Goal: Information Seeking & Learning: Learn about a topic

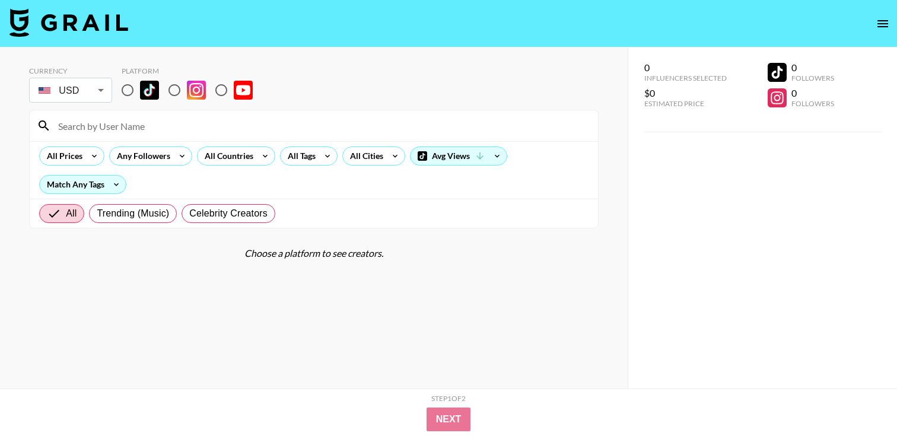
click at [133, 88] on input "radio" at bounding box center [127, 90] width 25 height 25
radio input "true"
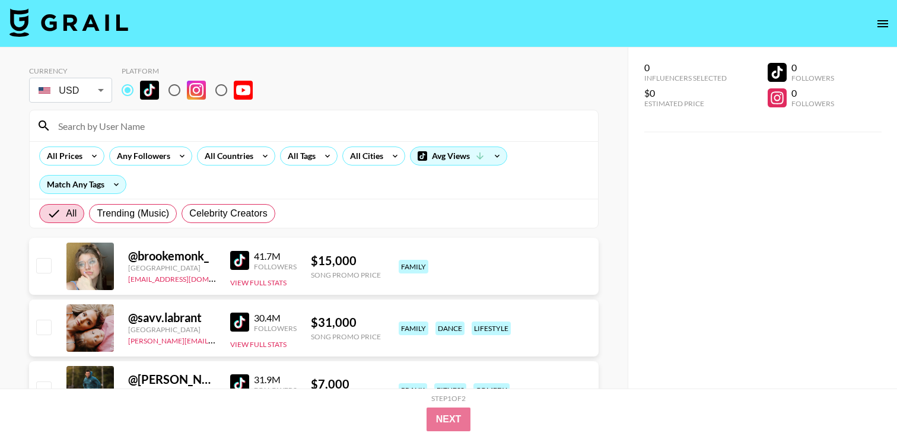
click at [154, 118] on input at bounding box center [321, 125] width 540 height 19
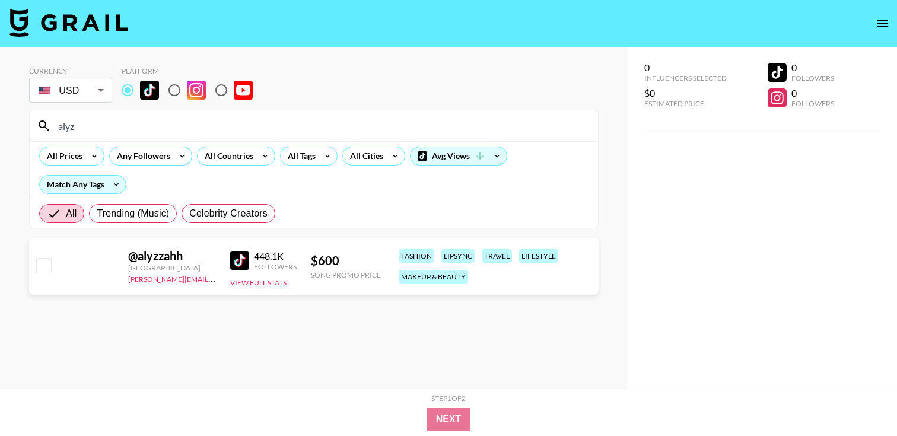
type input "alyz"
drag, startPoint x: 114, startPoint y: 126, endPoint x: 14, endPoint y: 113, distance: 101.1
click at [14, 113] on div "Currency USD USD ​ Platform alyz All Prices Any Followers All Countries All Tag…" at bounding box center [313, 241] width 627 height 388
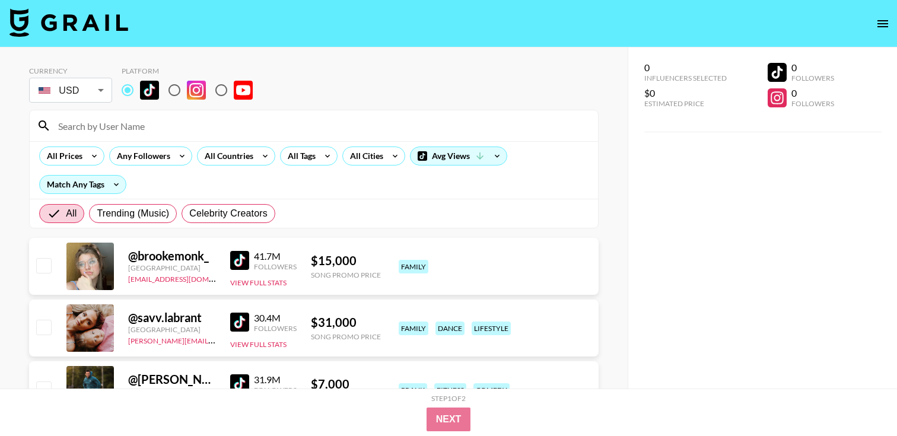
click at [143, 221] on label "Trending (Music)" at bounding box center [133, 213] width 88 height 19
click at [97, 213] on input "Trending (Music)" at bounding box center [97, 213] width 0 height 0
radio input "true"
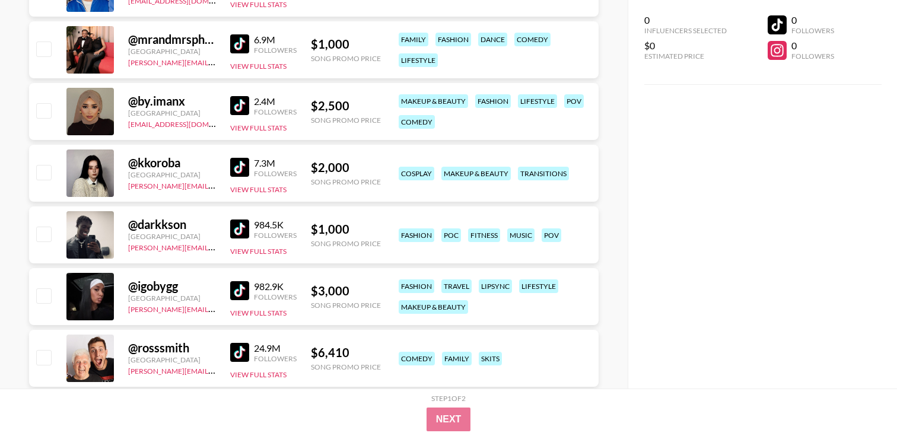
scroll to position [1266, 0]
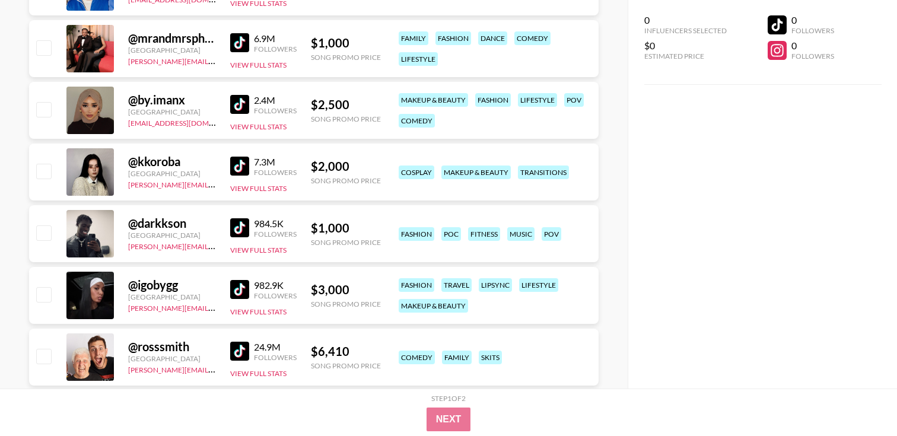
click at [243, 91] on div "2.4M Followers View Full Stats" at bounding box center [263, 111] width 66 height 42
click at [244, 106] on img at bounding box center [239, 104] width 19 height 19
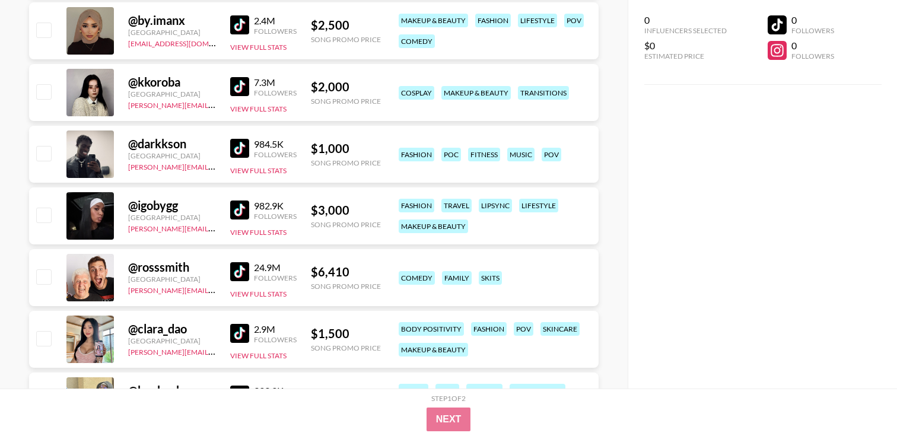
scroll to position [1351, 0]
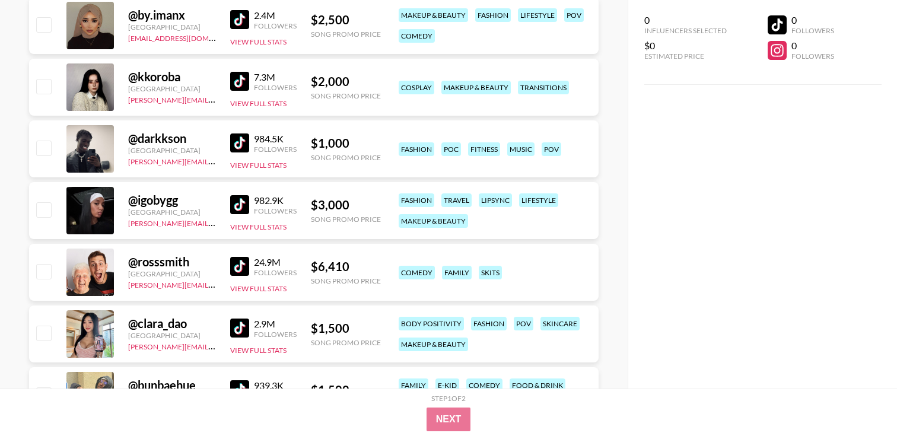
click at [247, 211] on img at bounding box center [239, 204] width 19 height 19
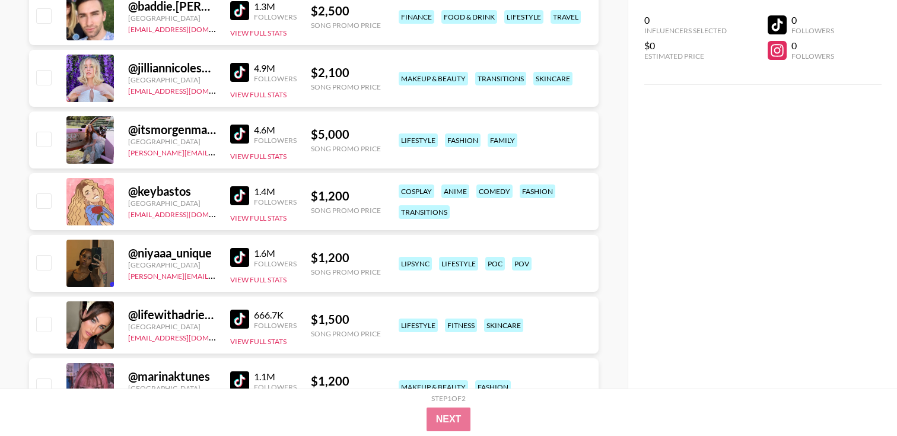
scroll to position [2102, 0]
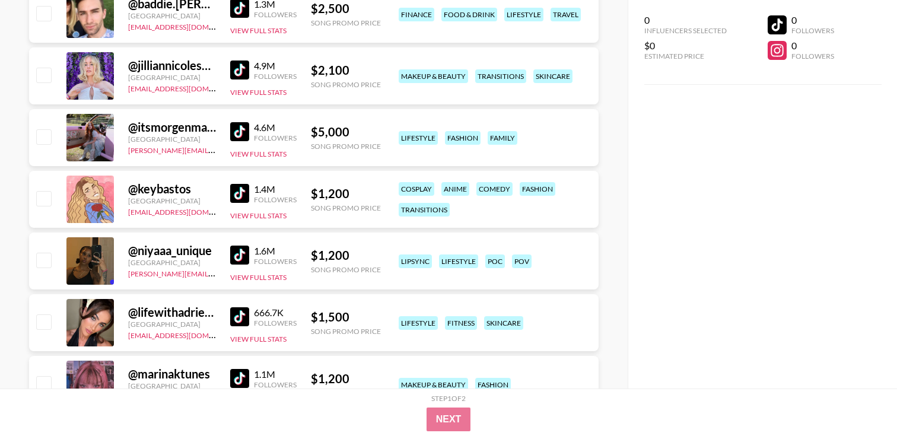
click at [253, 261] on link at bounding box center [242, 255] width 24 height 19
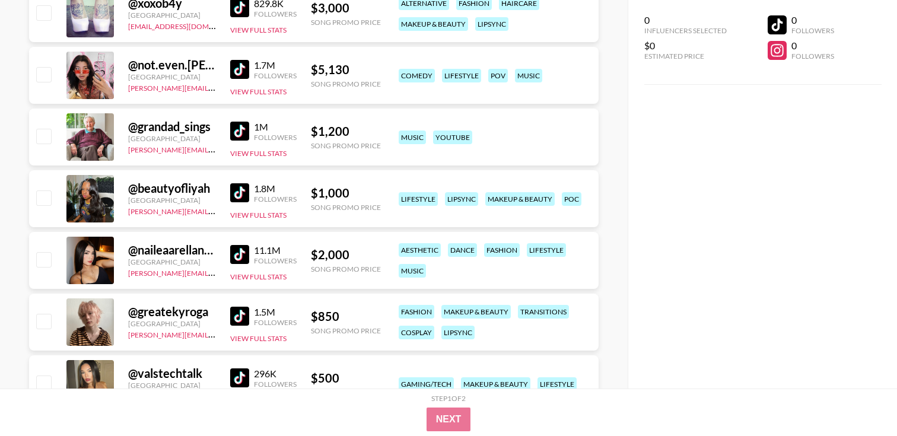
scroll to position [2726, 0]
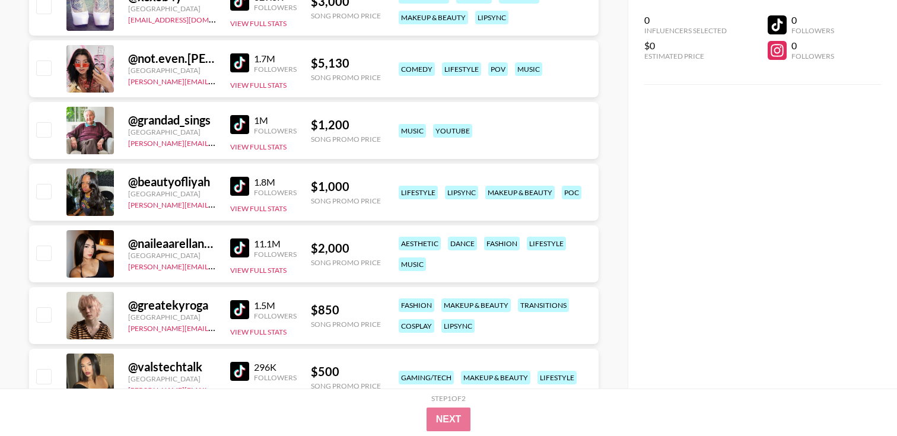
click at [236, 192] on img at bounding box center [239, 186] width 19 height 19
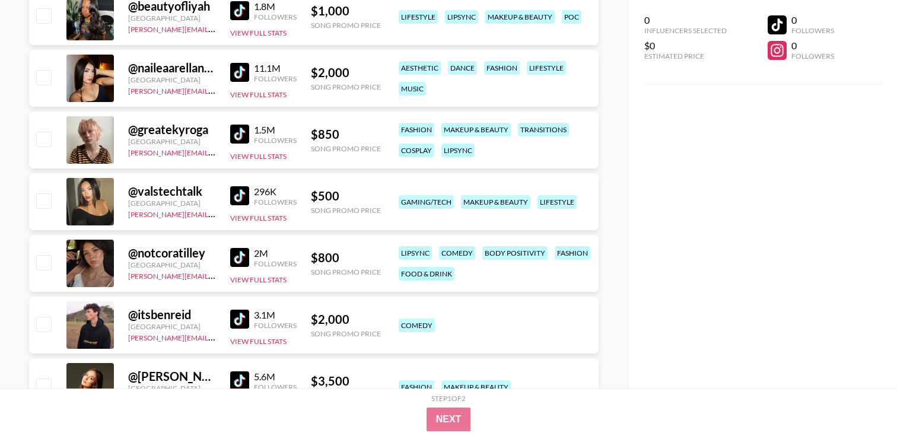
scroll to position [2909, 0]
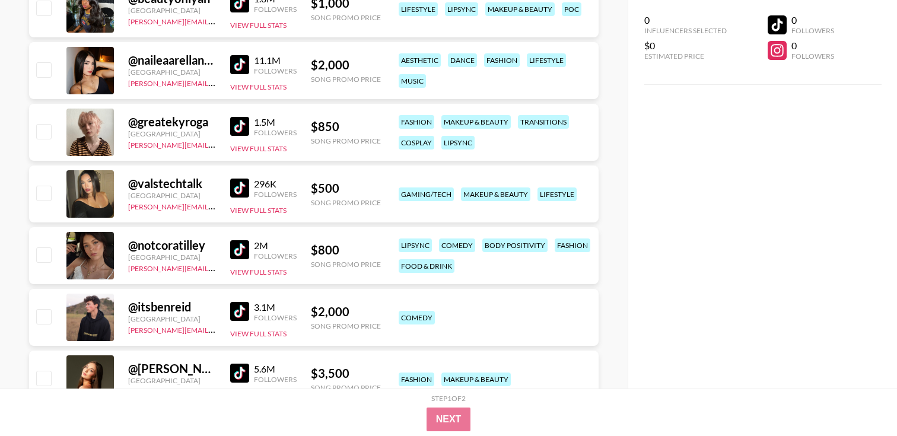
click at [235, 190] on img at bounding box center [239, 188] width 19 height 19
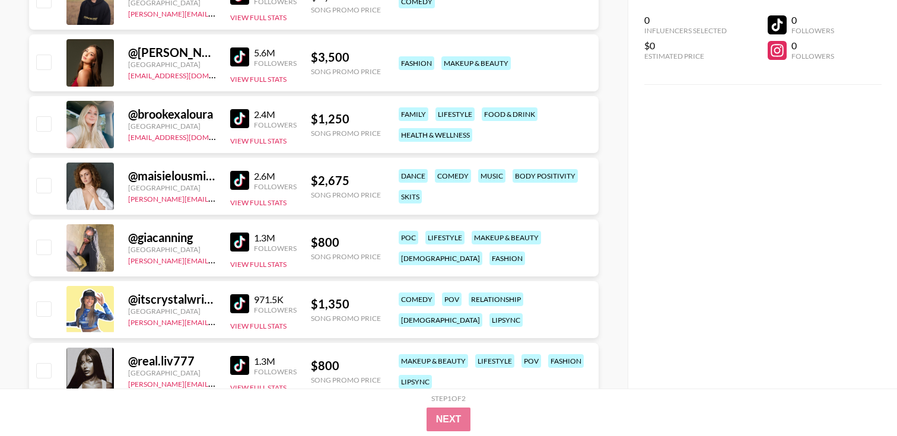
scroll to position [3227, 0]
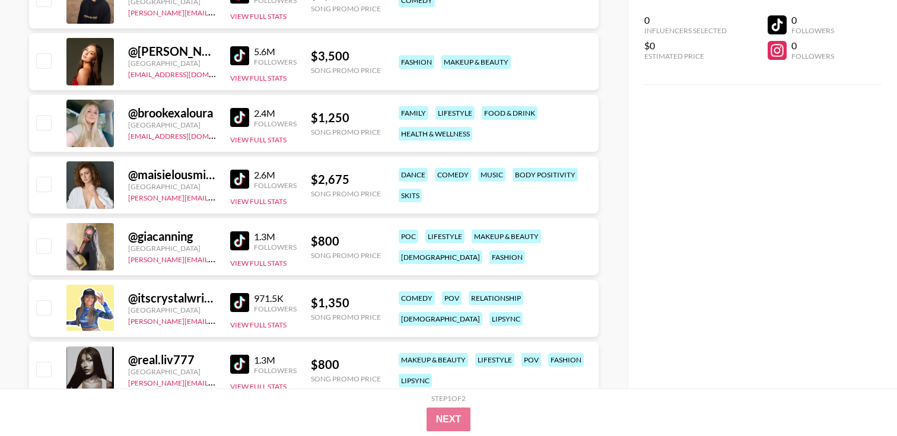
click at [240, 235] on img at bounding box center [239, 240] width 19 height 19
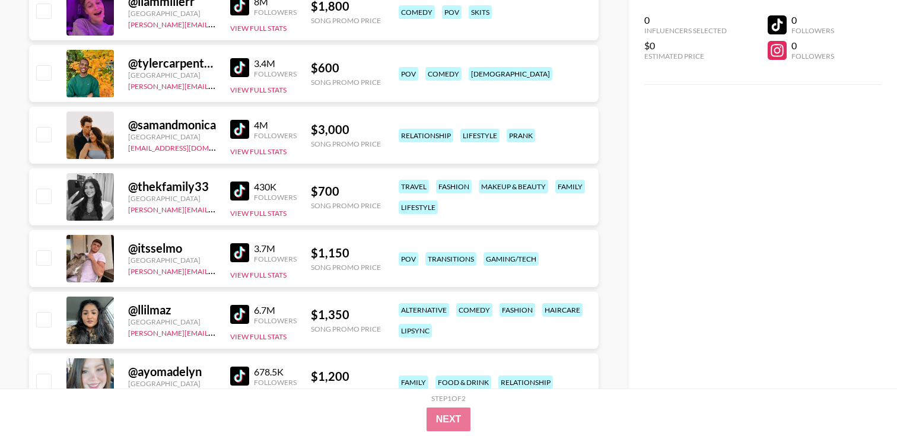
scroll to position [3662, 0]
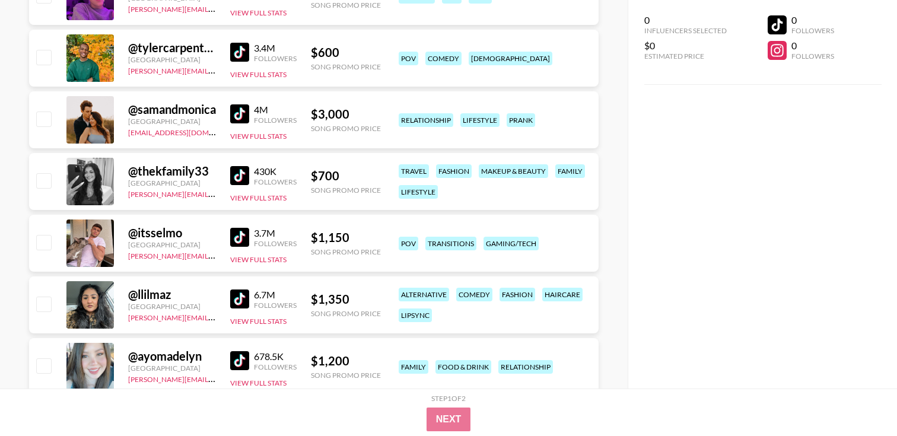
click at [250, 180] on link at bounding box center [242, 175] width 24 height 19
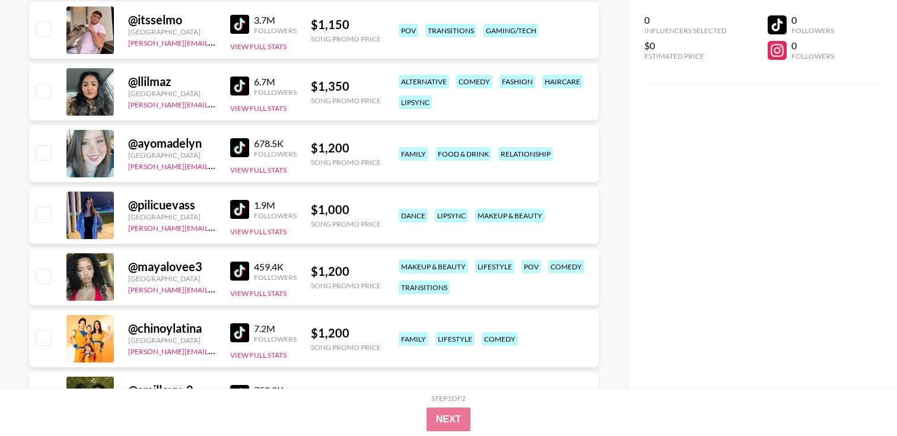
scroll to position [3886, 0]
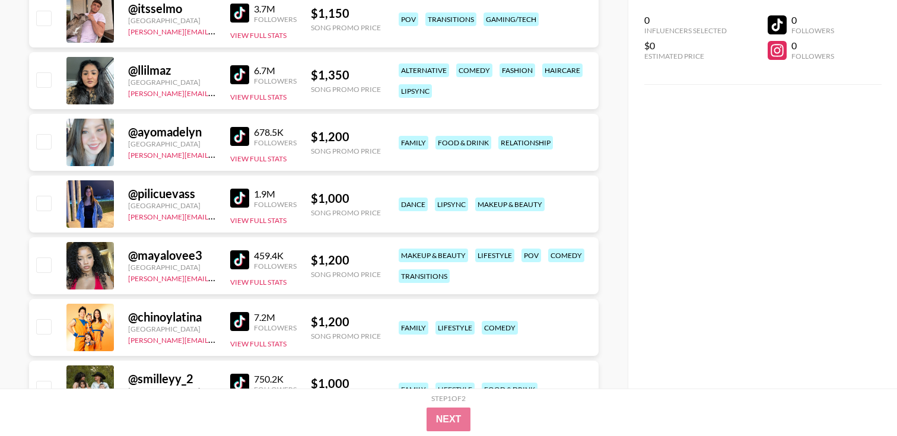
click at [234, 260] on img at bounding box center [239, 259] width 19 height 19
click at [248, 269] on div "459.4K Followers" at bounding box center [263, 260] width 66 height 21
click at [241, 262] on img at bounding box center [239, 259] width 19 height 19
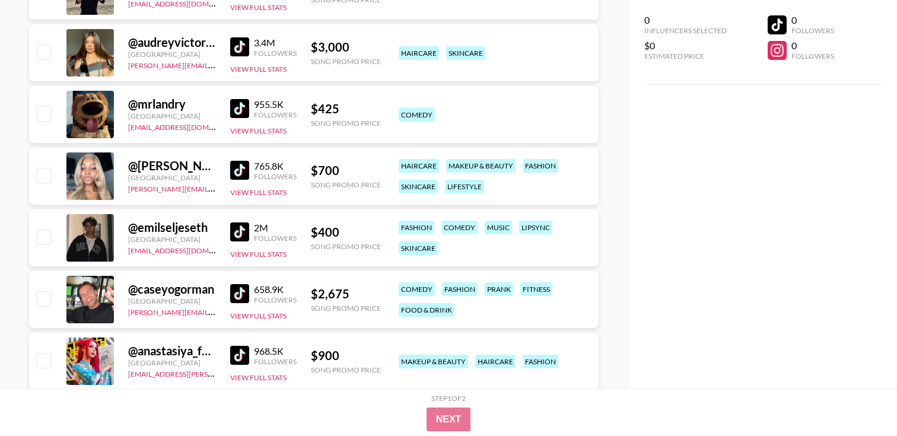
scroll to position [4470, 0]
click at [235, 174] on img at bounding box center [239, 169] width 19 height 19
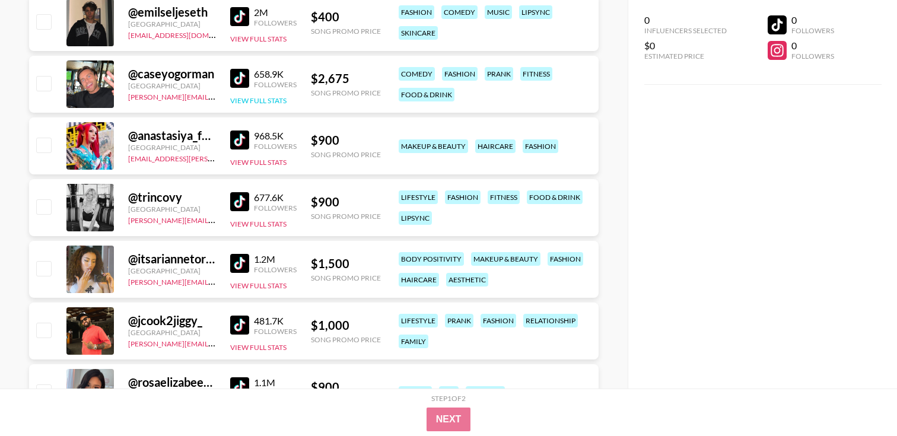
scroll to position [4697, 0]
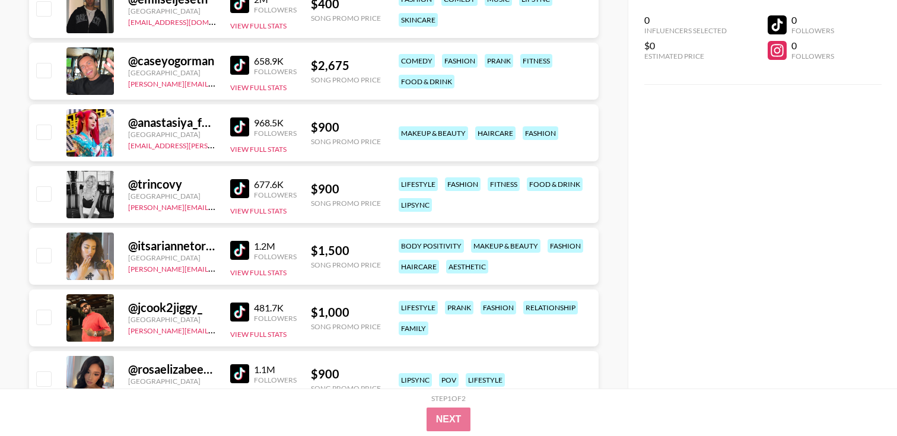
click at [239, 250] on img at bounding box center [239, 250] width 19 height 19
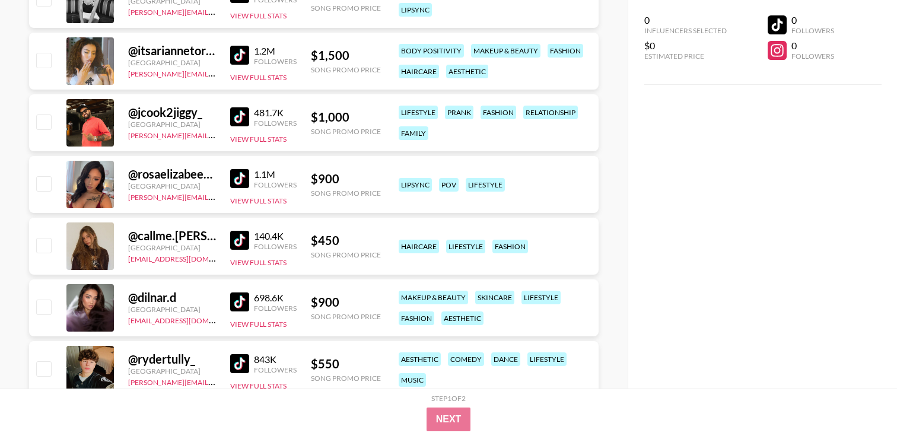
scroll to position [4896, 0]
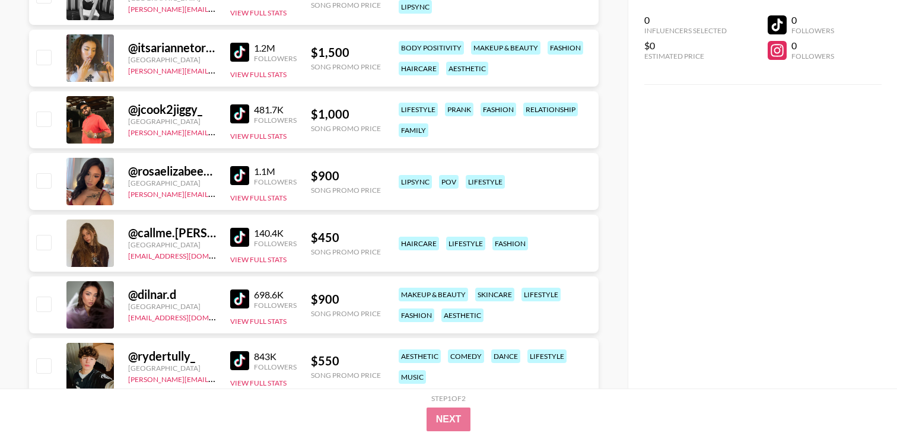
click at [232, 174] on img at bounding box center [239, 175] width 19 height 19
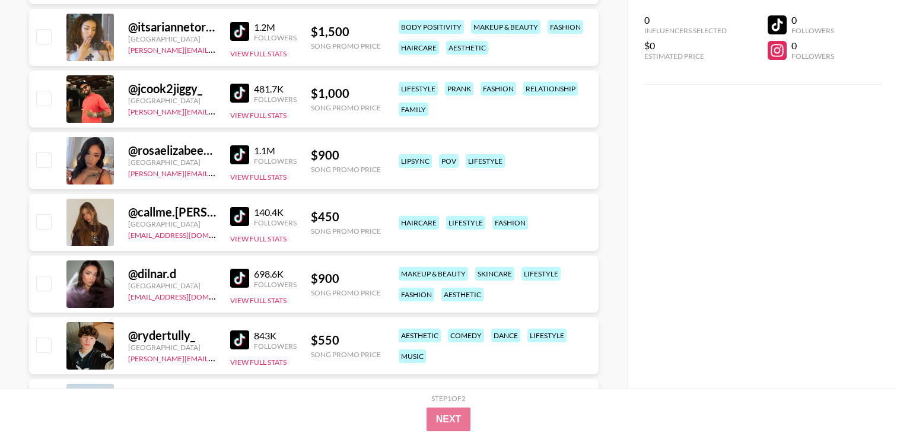
scroll to position [5024, 0]
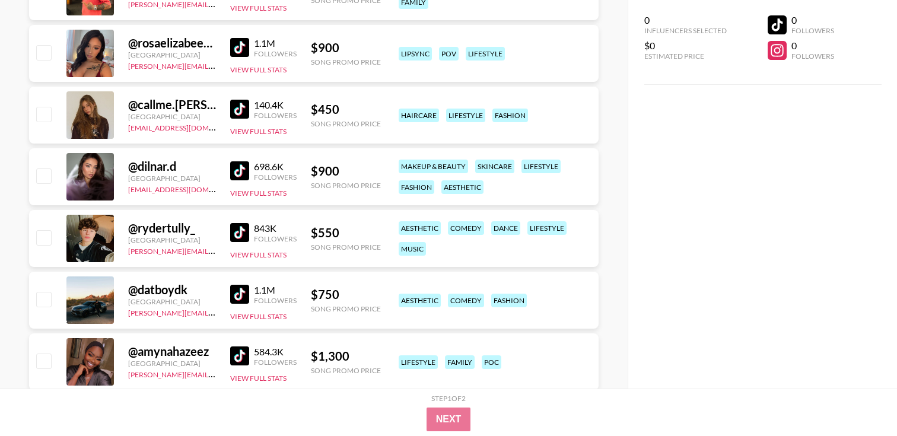
click at [250, 175] on link at bounding box center [242, 170] width 24 height 19
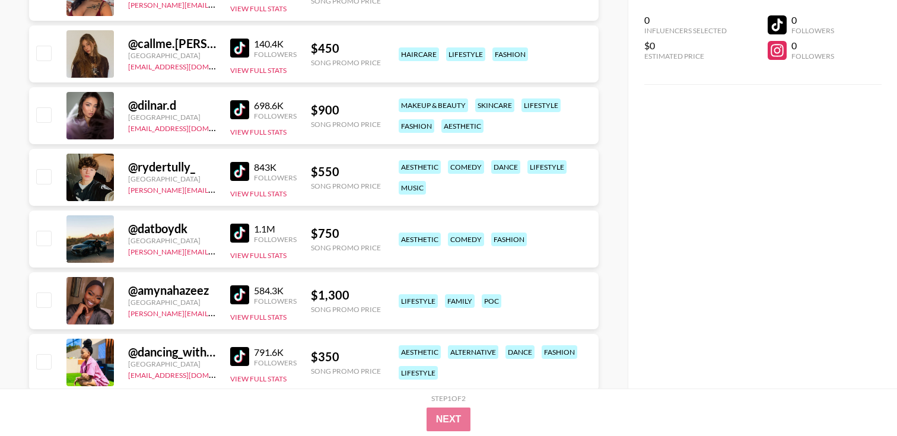
scroll to position [5086, 0]
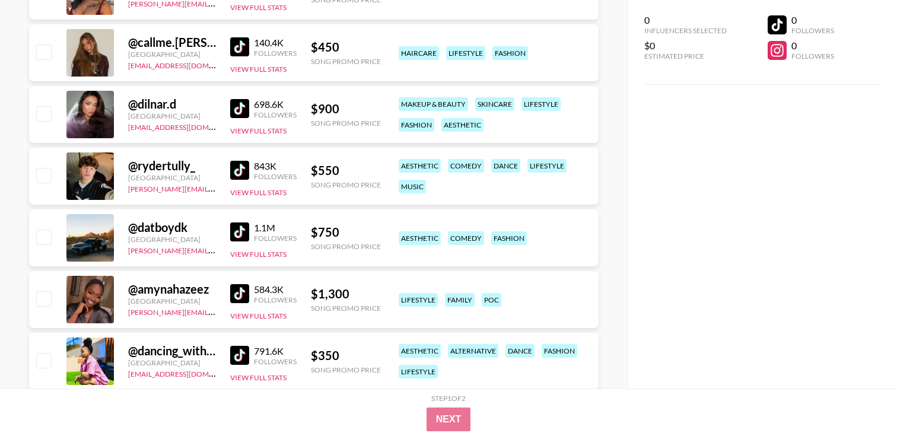
click at [237, 295] on img at bounding box center [239, 293] width 19 height 19
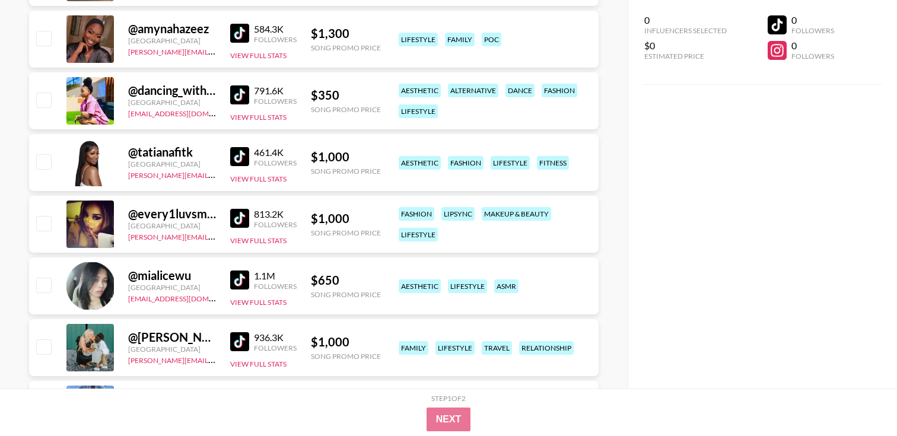
scroll to position [5349, 0]
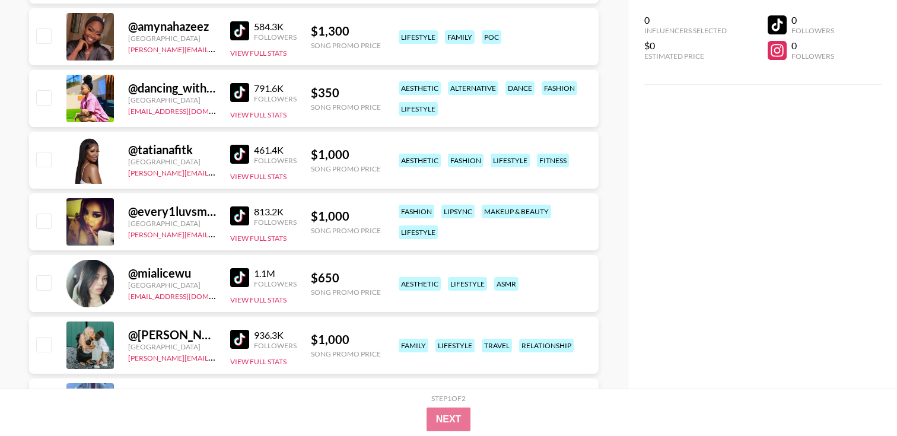
click at [237, 155] on img at bounding box center [239, 154] width 19 height 19
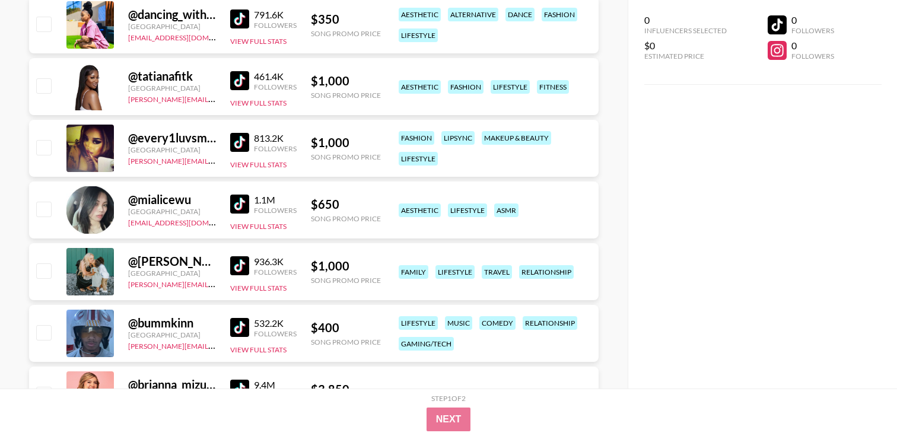
scroll to position [5423, 0]
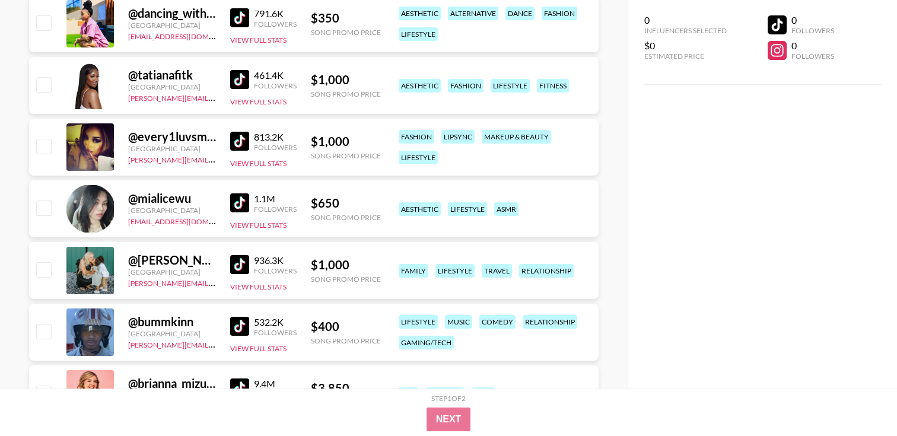
click at [240, 147] on img at bounding box center [239, 141] width 19 height 19
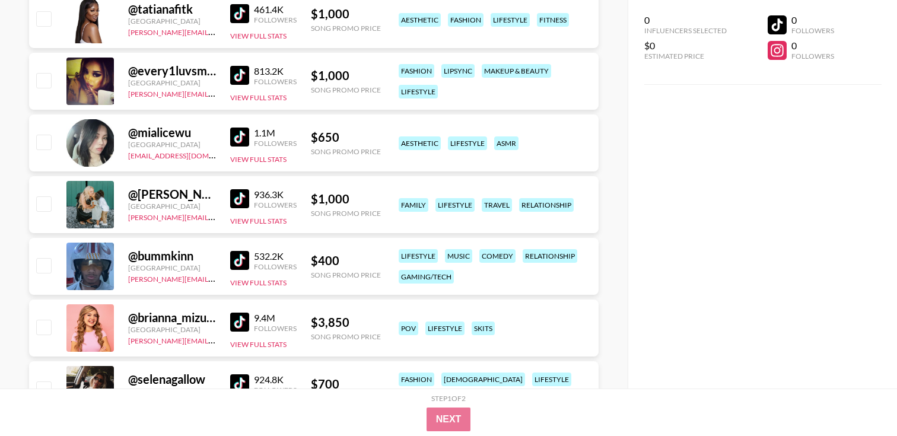
scroll to position [5493, 0]
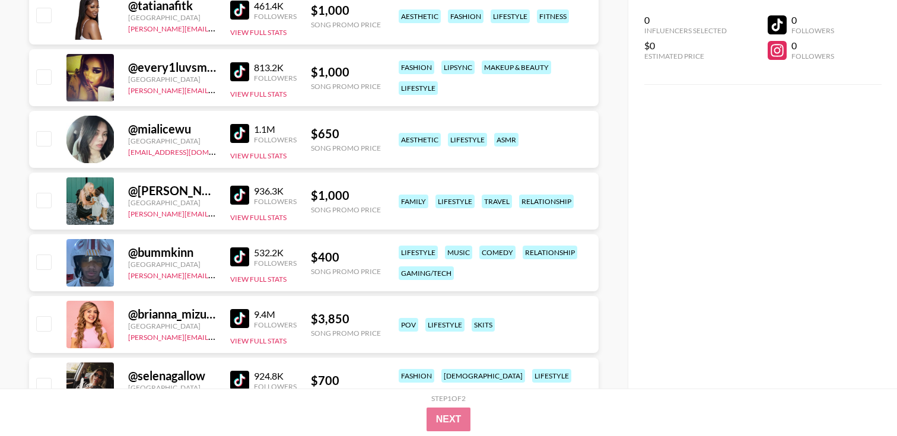
click at [244, 136] on img at bounding box center [239, 133] width 19 height 19
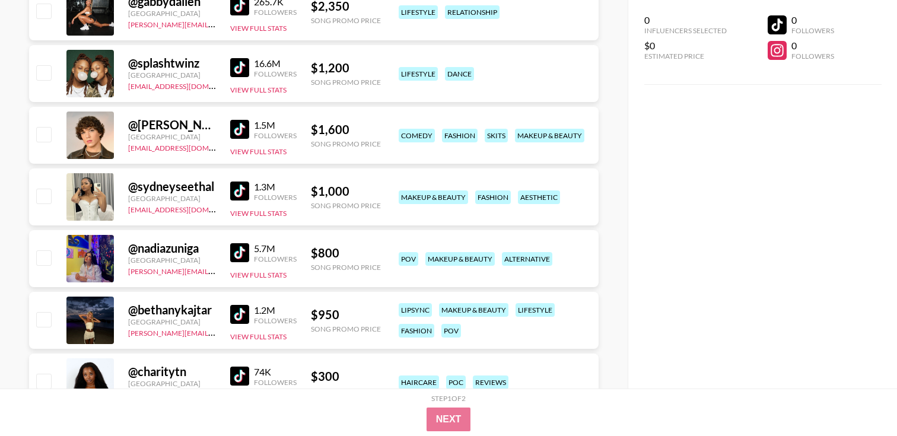
scroll to position [6299, 0]
click at [240, 196] on img at bounding box center [239, 190] width 19 height 19
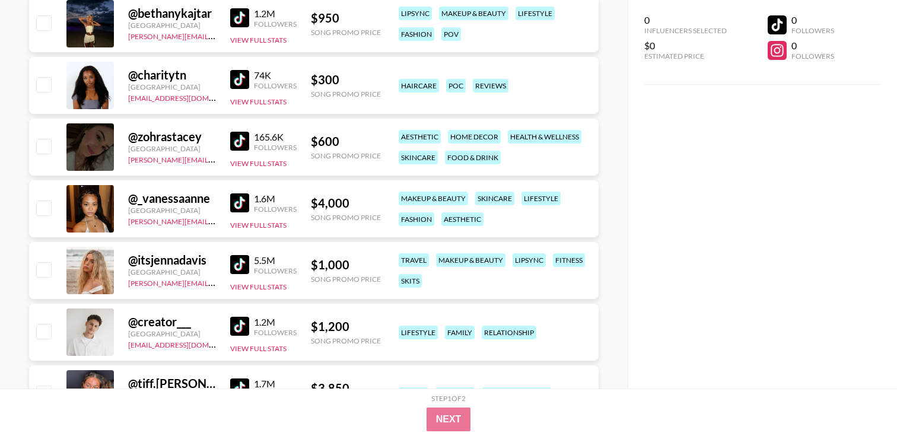
scroll to position [6603, 0]
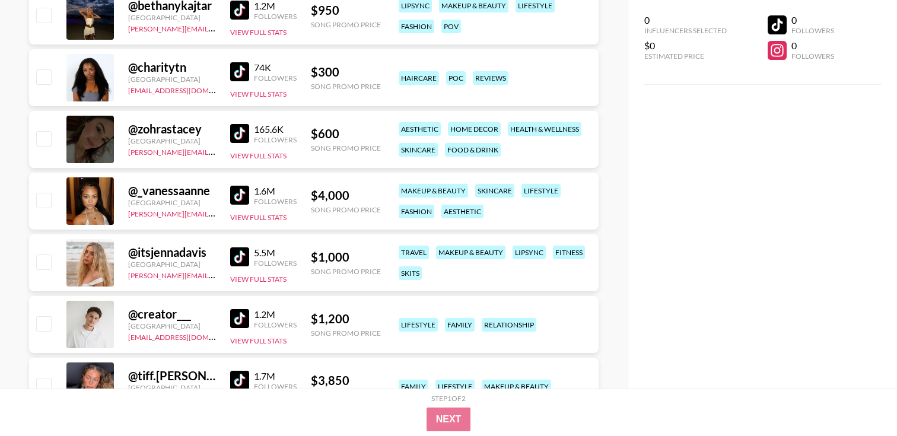
click at [247, 195] on img at bounding box center [239, 195] width 19 height 19
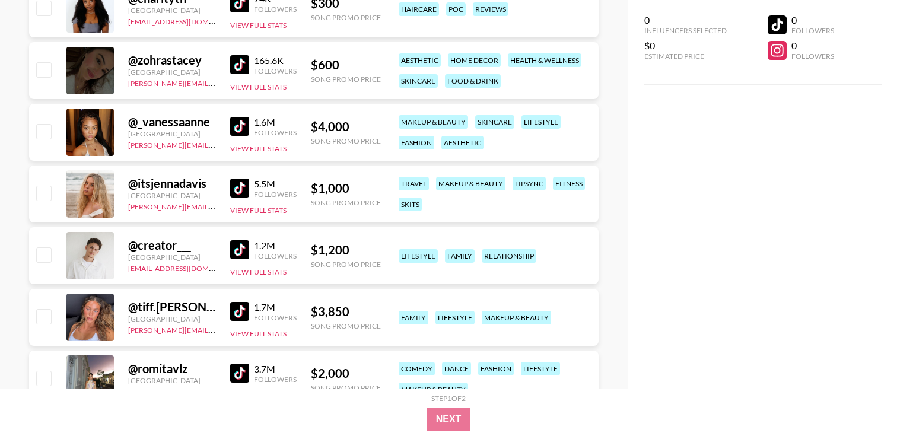
scroll to position [6680, 0]
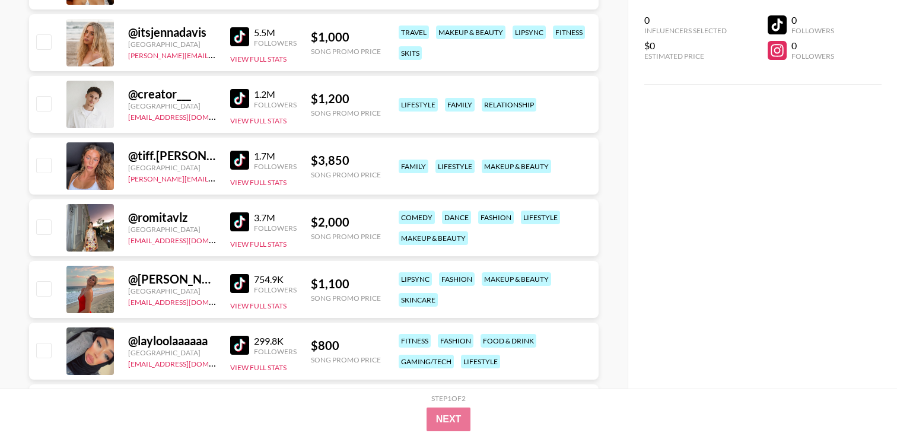
scroll to position [6828, 0]
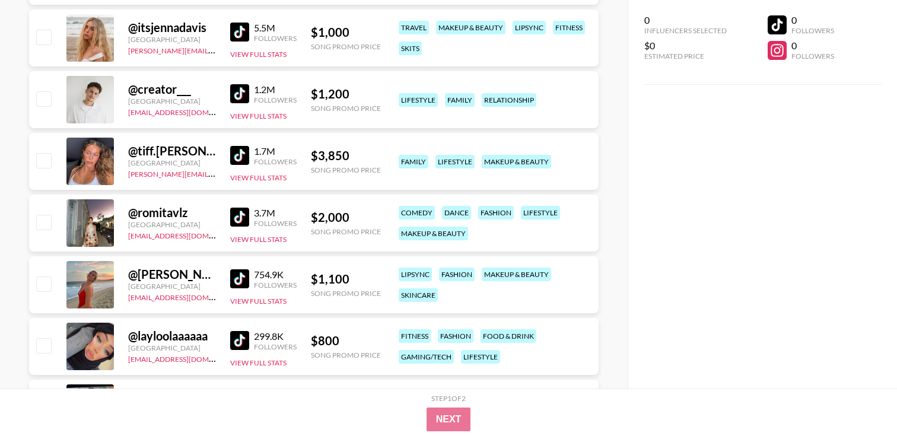
click at [244, 162] on img at bounding box center [239, 155] width 19 height 19
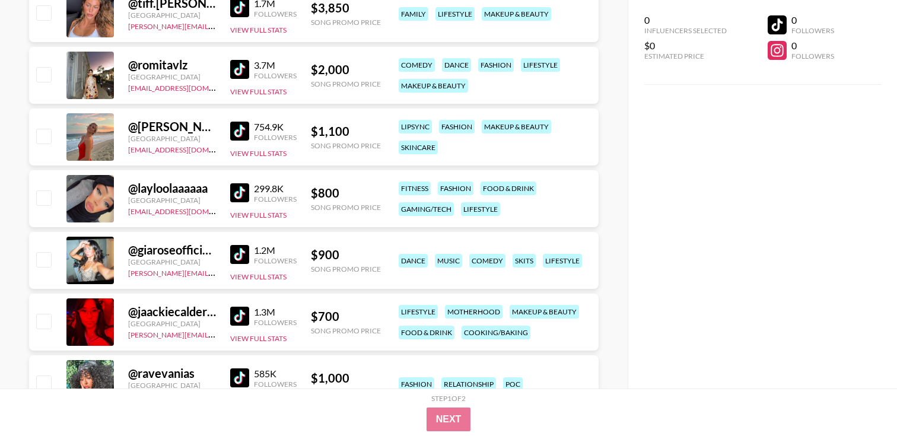
scroll to position [6981, 0]
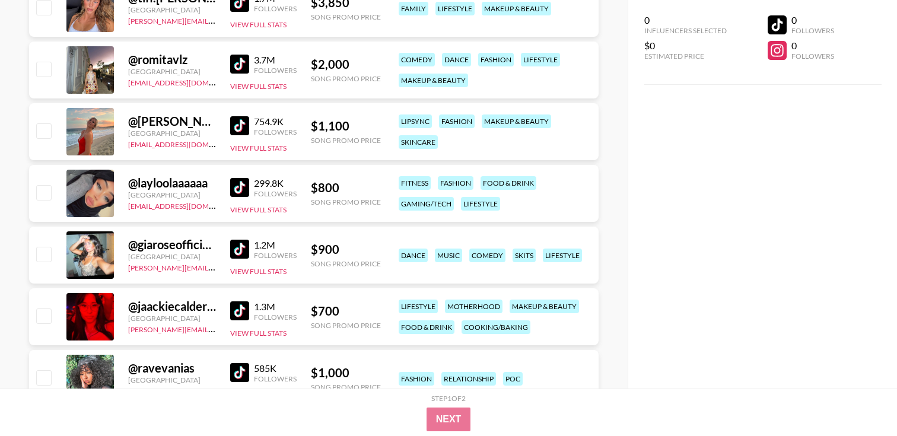
click at [240, 196] on img at bounding box center [239, 187] width 19 height 19
click at [247, 246] on img at bounding box center [239, 249] width 19 height 19
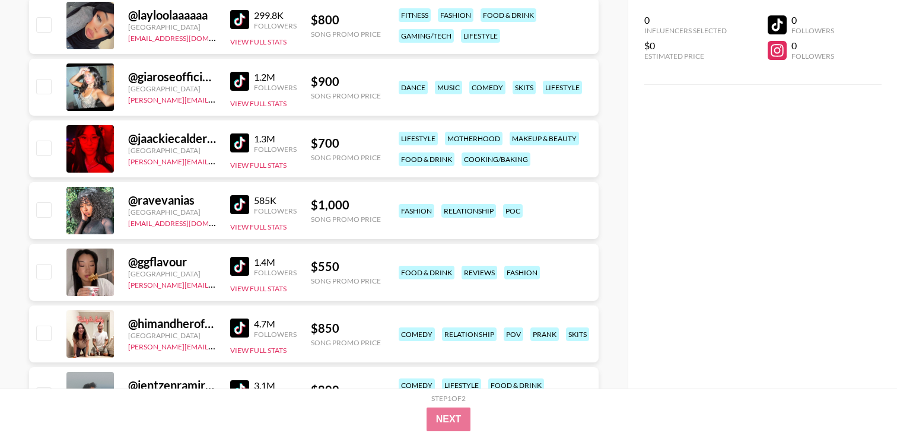
scroll to position [7154, 0]
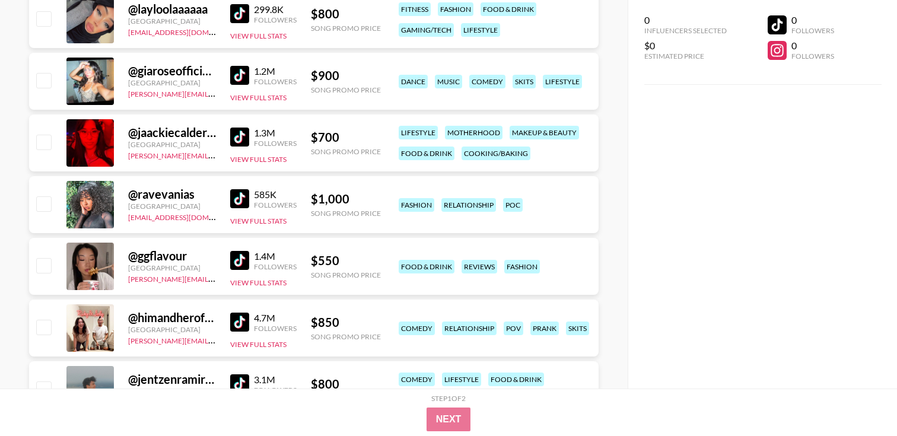
click at [244, 197] on img at bounding box center [239, 198] width 19 height 19
click at [205, 241] on div "@ ggflavour [GEOGRAPHIC_DATA] [PERSON_NAME][EMAIL_ADDRESS][DOMAIN_NAME] 1.4M Fo…" at bounding box center [313, 266] width 569 height 57
click at [240, 191] on img at bounding box center [239, 198] width 19 height 19
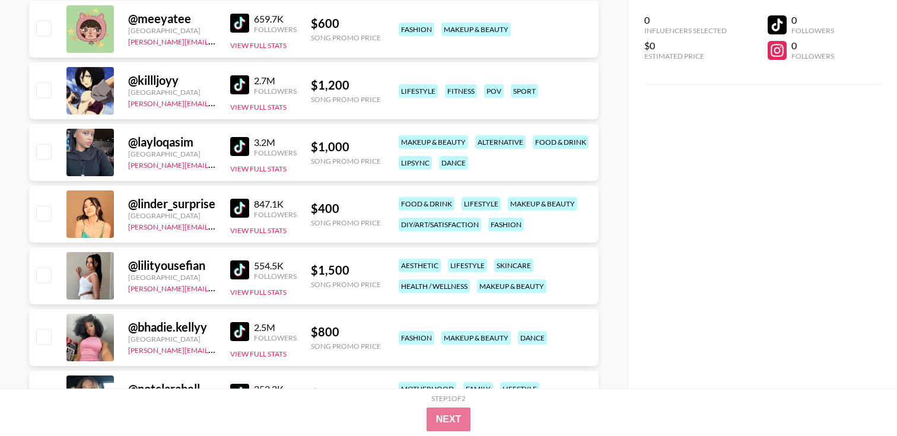
scroll to position [7825, 0]
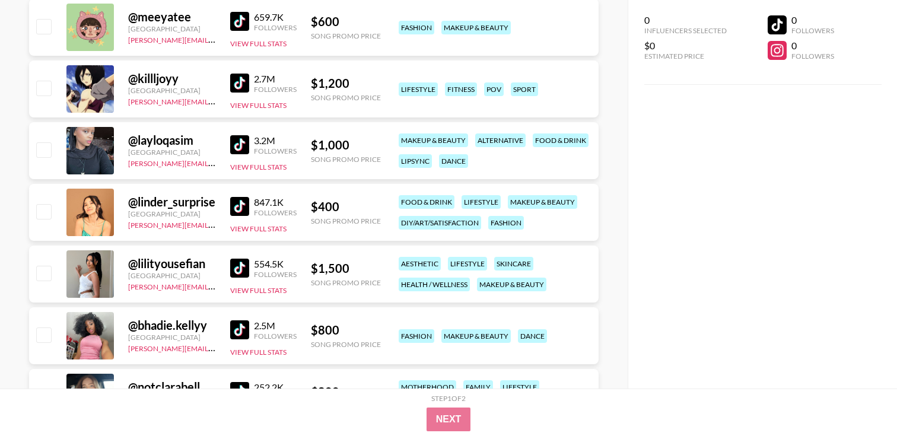
click at [235, 268] on img at bounding box center [239, 268] width 19 height 19
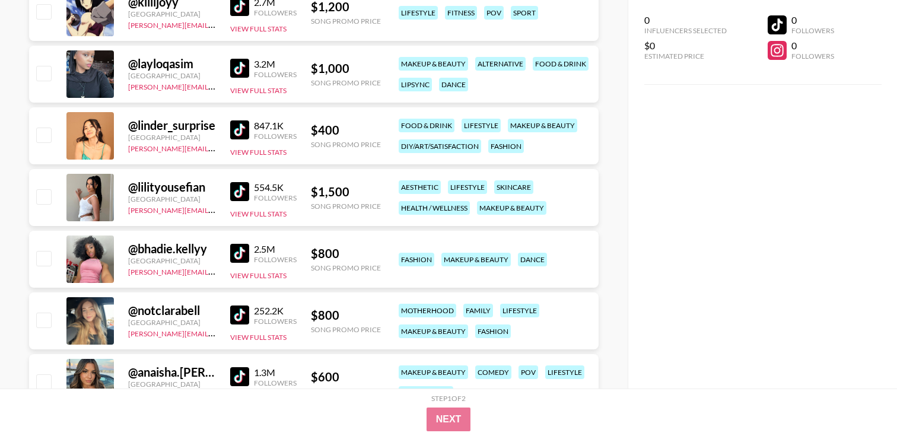
scroll to position [7903, 0]
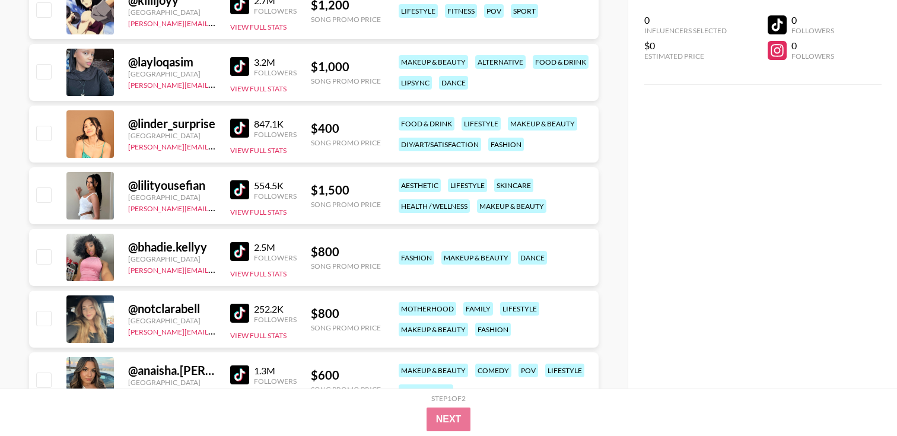
click at [239, 261] on div "2.5M Followers" at bounding box center [263, 251] width 66 height 21
click at [237, 250] on img at bounding box center [239, 251] width 19 height 19
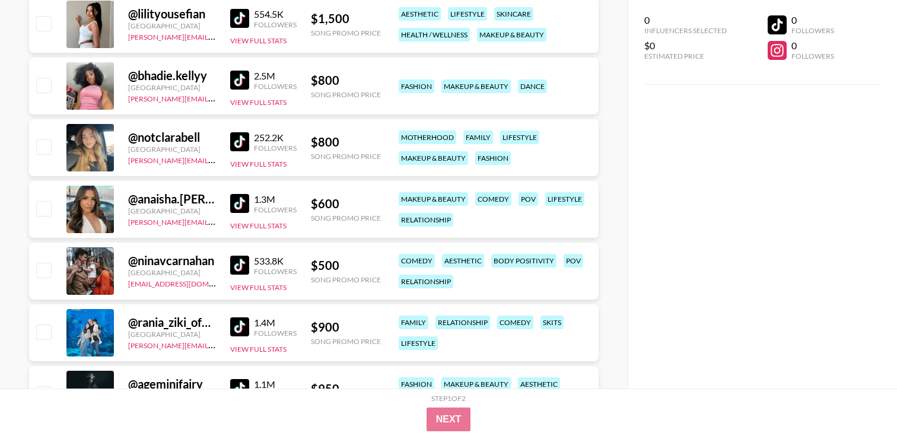
scroll to position [8080, 0]
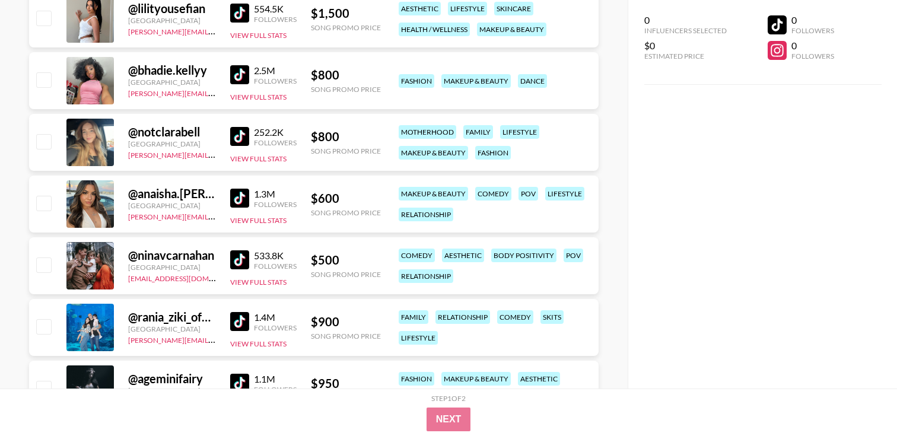
click at [242, 199] on img at bounding box center [239, 198] width 19 height 19
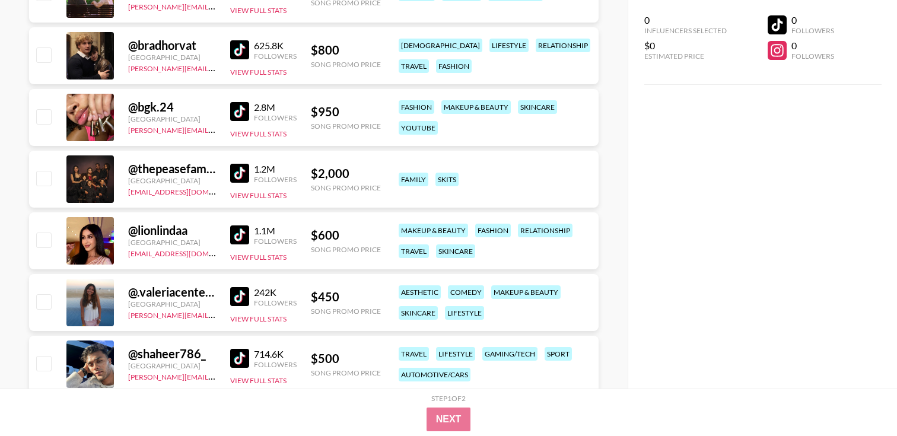
scroll to position [8662, 0]
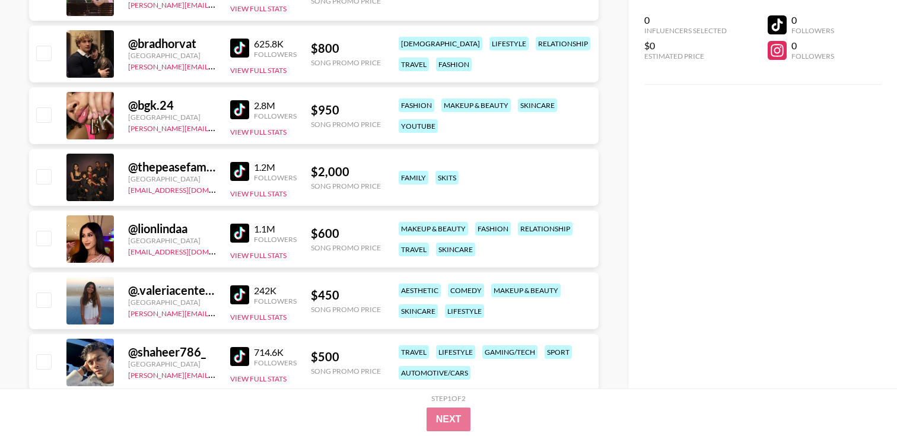
click at [241, 110] on img at bounding box center [239, 109] width 19 height 19
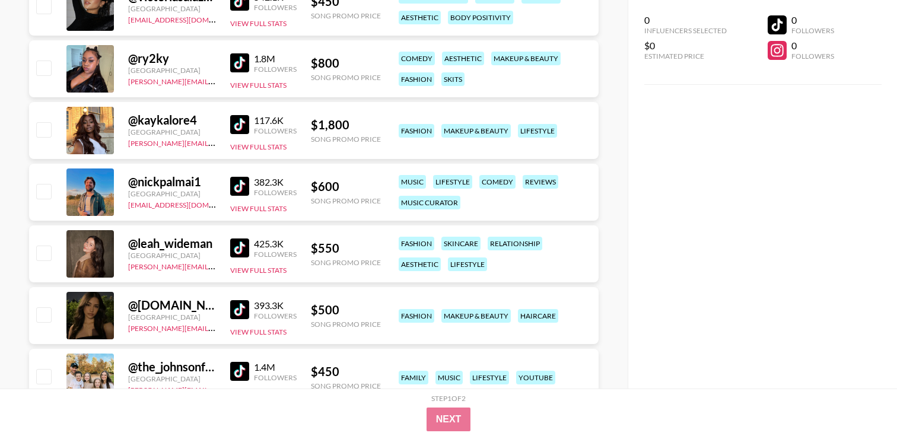
scroll to position [9450, 0]
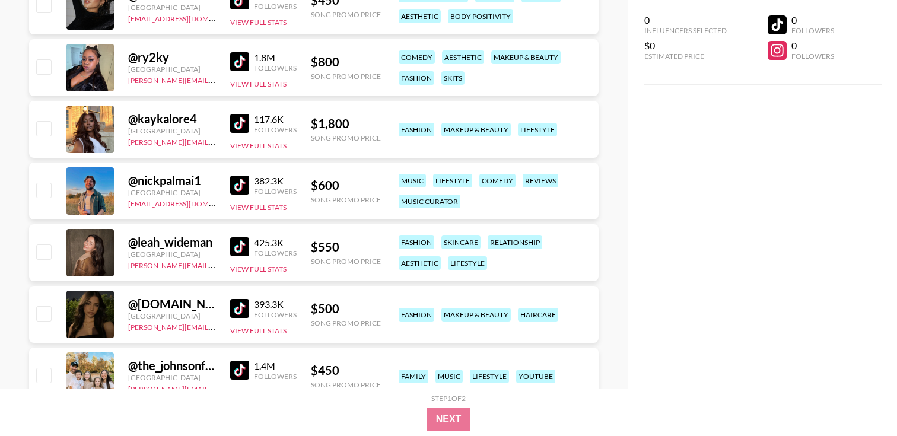
click at [235, 56] on img at bounding box center [239, 61] width 19 height 19
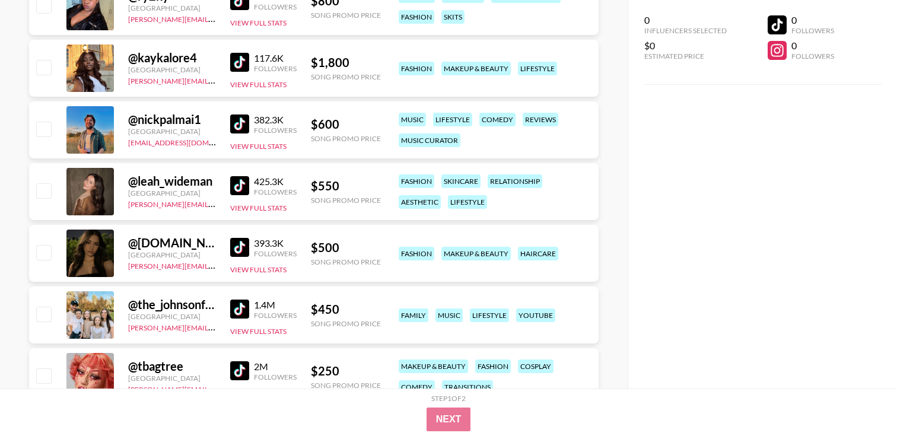
scroll to position [9512, 0]
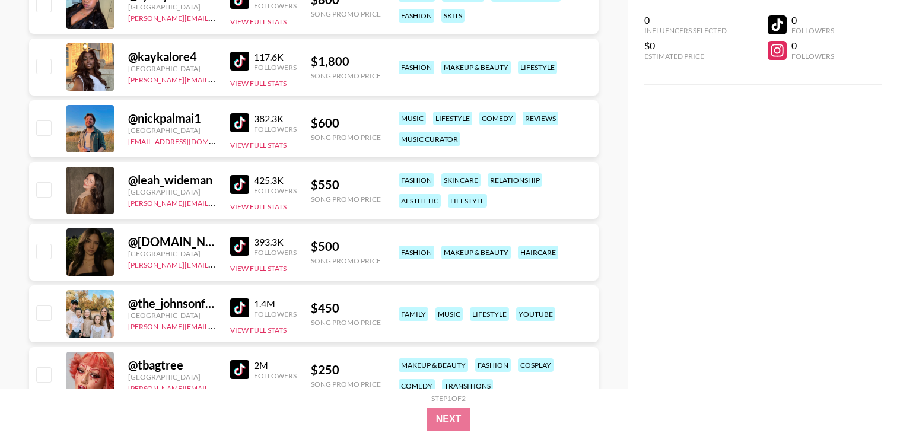
click at [235, 65] on img at bounding box center [239, 61] width 19 height 19
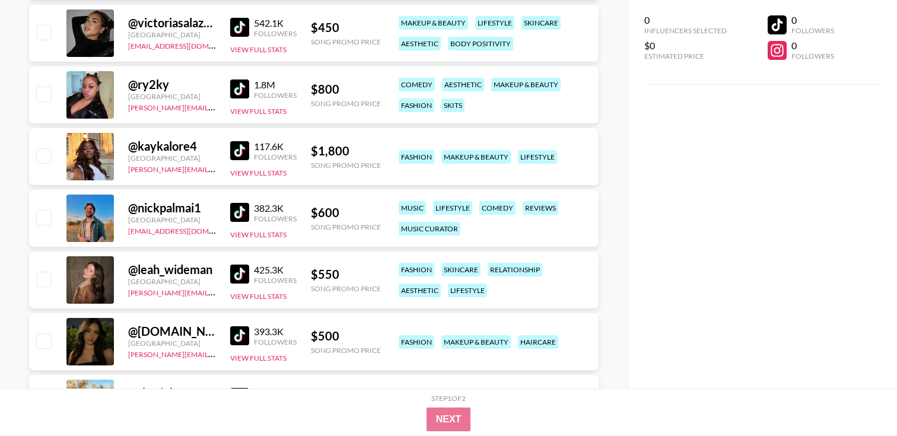
scroll to position [9420, 0]
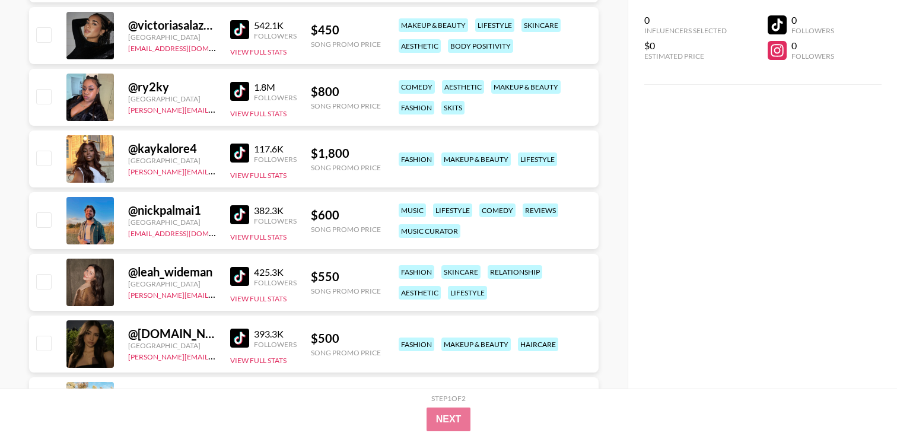
click at [242, 151] on img at bounding box center [239, 153] width 19 height 19
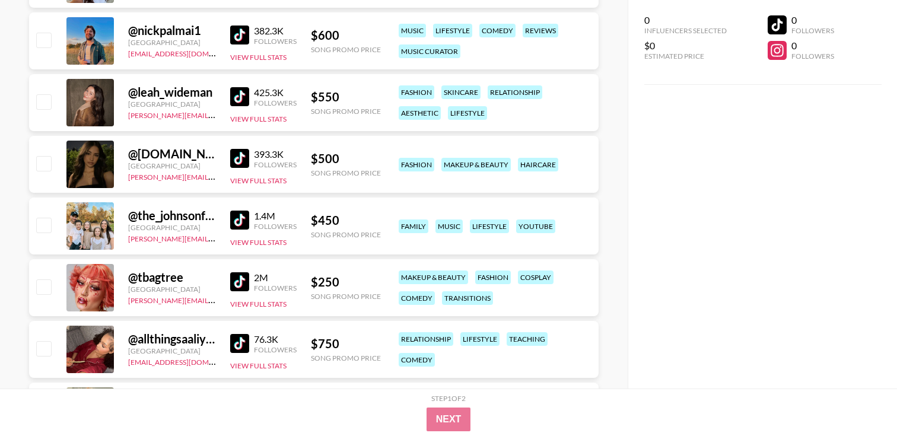
scroll to position [9613, 0]
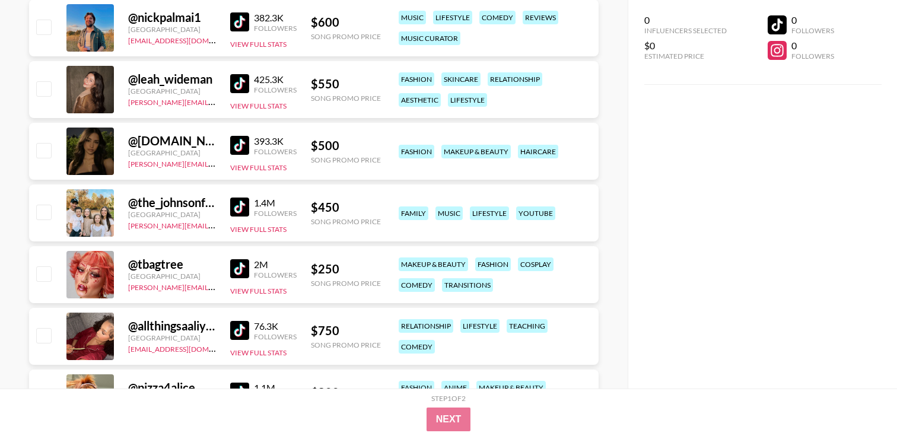
click at [255, 148] on div "Followers" at bounding box center [275, 151] width 43 height 9
click at [247, 146] on img at bounding box center [239, 145] width 19 height 19
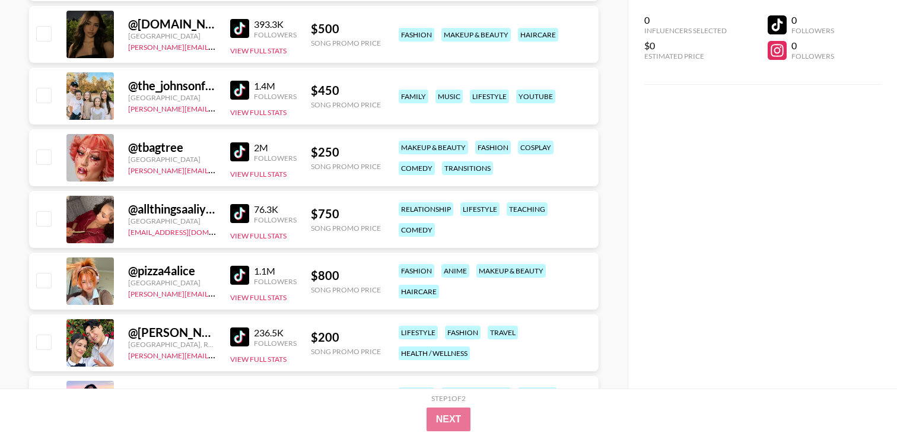
scroll to position [9733, 0]
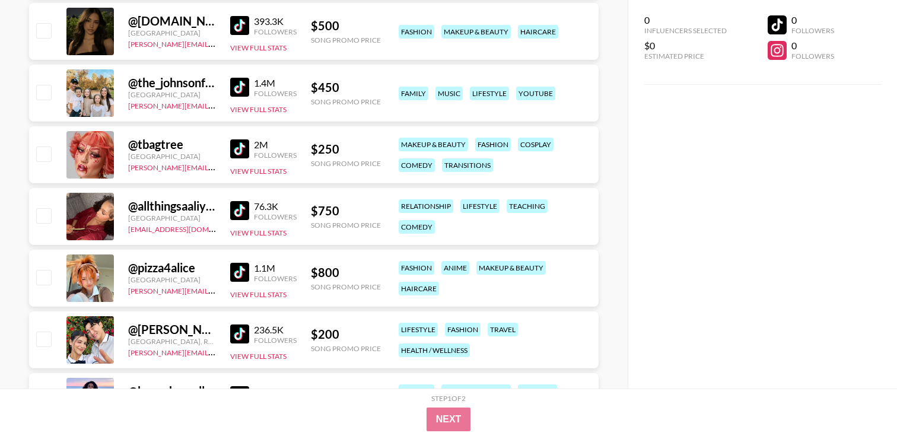
click at [234, 214] on img at bounding box center [239, 210] width 19 height 19
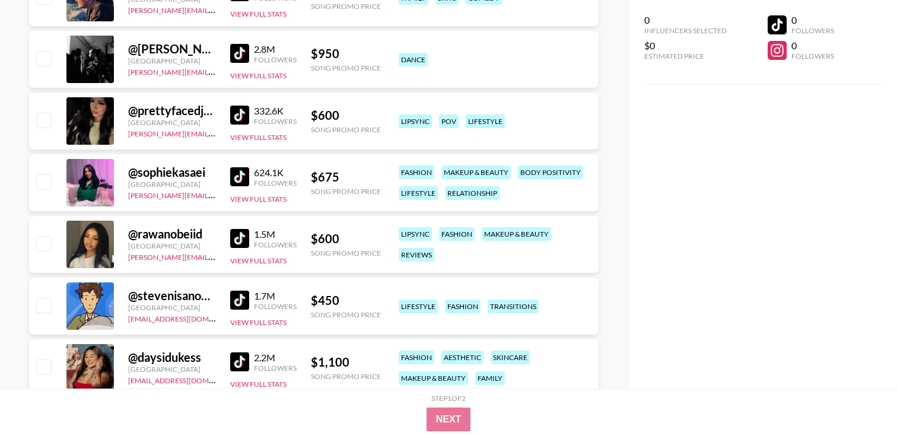
scroll to position [10527, 0]
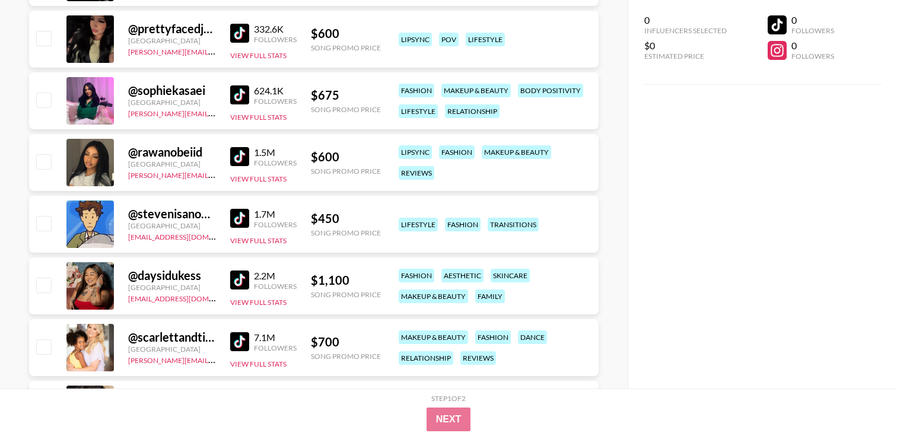
click at [234, 155] on img at bounding box center [239, 156] width 19 height 19
click at [240, 155] on img at bounding box center [239, 156] width 19 height 19
